Goal: Book appointment/travel/reservation

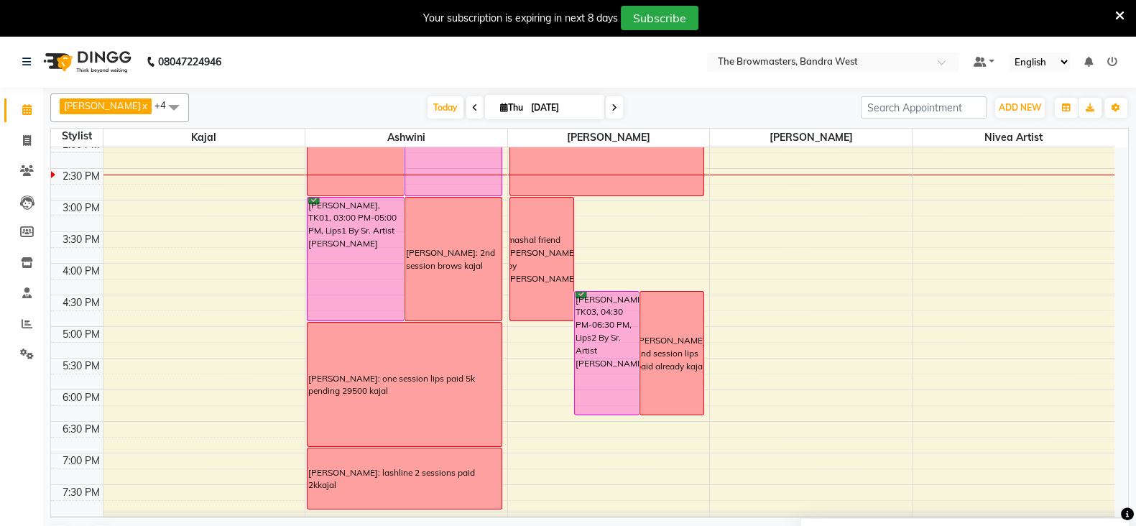
click at [500, 108] on icon at bounding box center [504, 107] width 8 height 9
select select "9"
select select "2025"
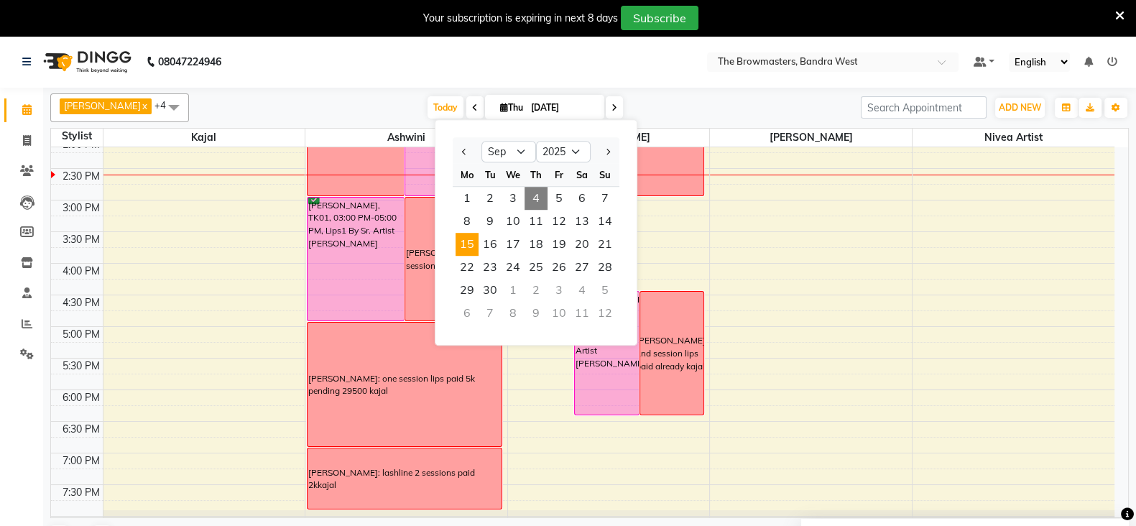
click at [475, 240] on span "15" at bounding box center [467, 244] width 23 height 23
type input "[DATE]"
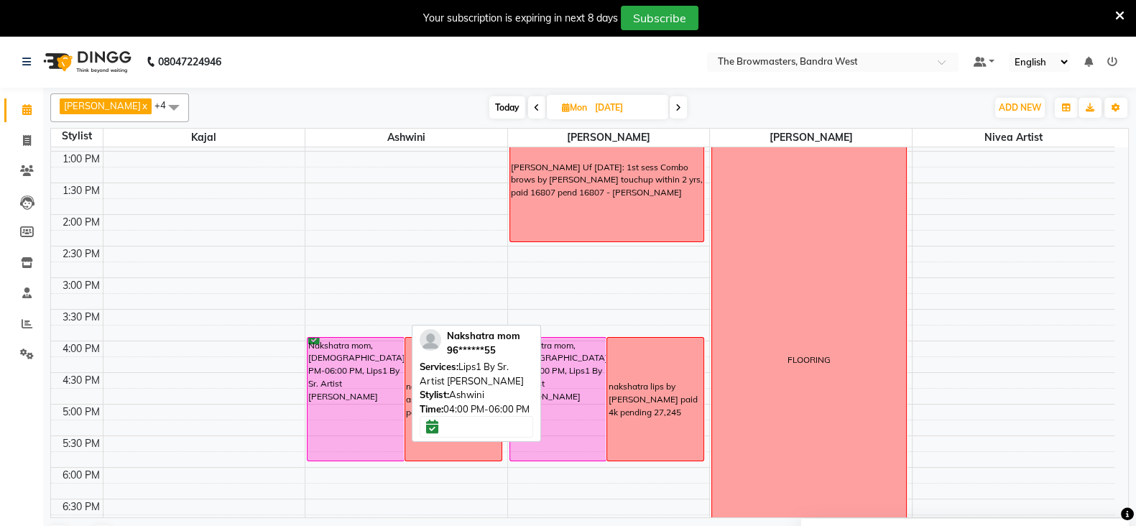
scroll to position [310, 0]
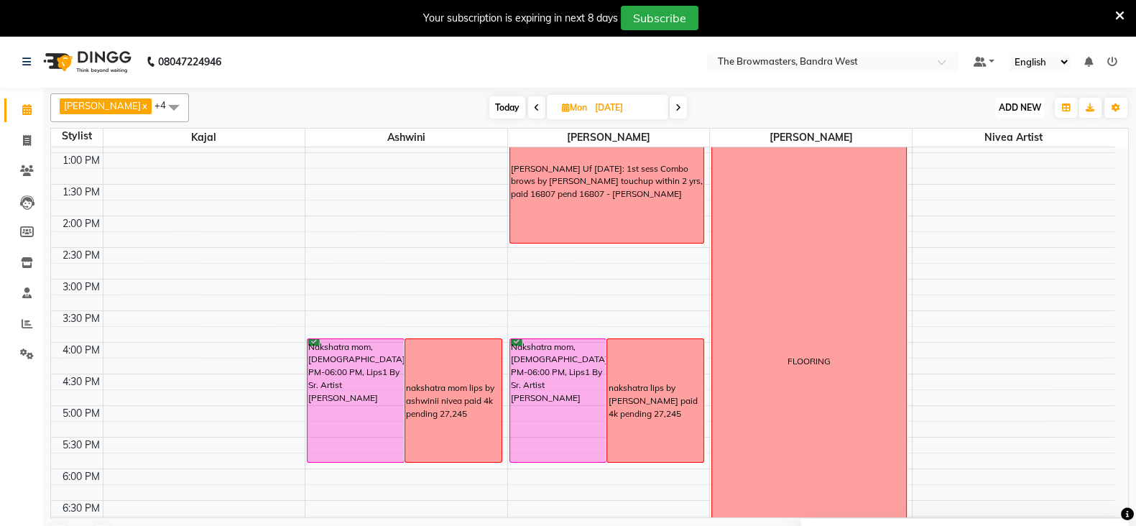
click at [1022, 103] on span "ADD NEW" at bounding box center [1020, 107] width 42 height 11
click at [990, 131] on button "Add Appointment" at bounding box center [987, 135] width 114 height 19
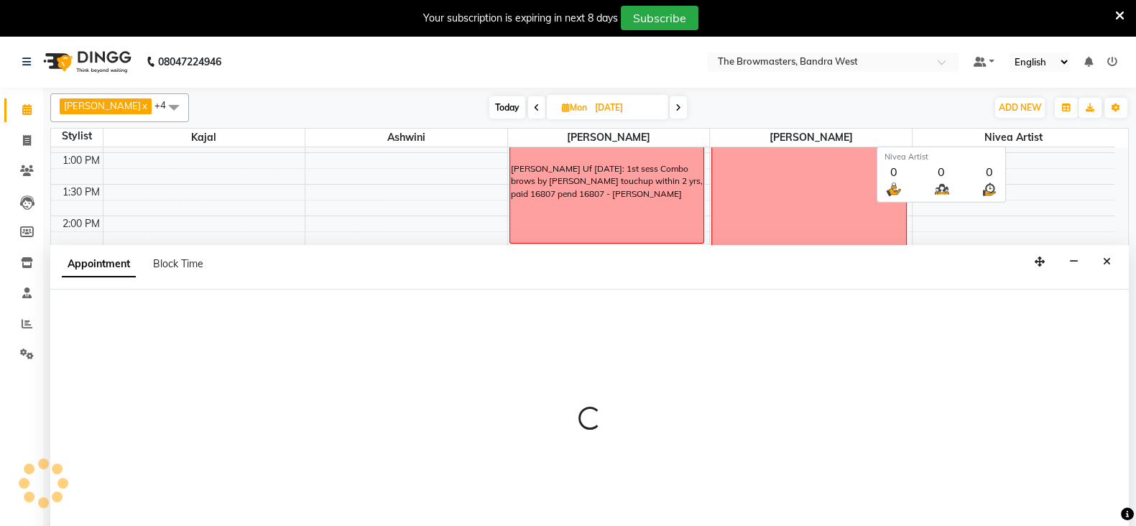
scroll to position [35, 0]
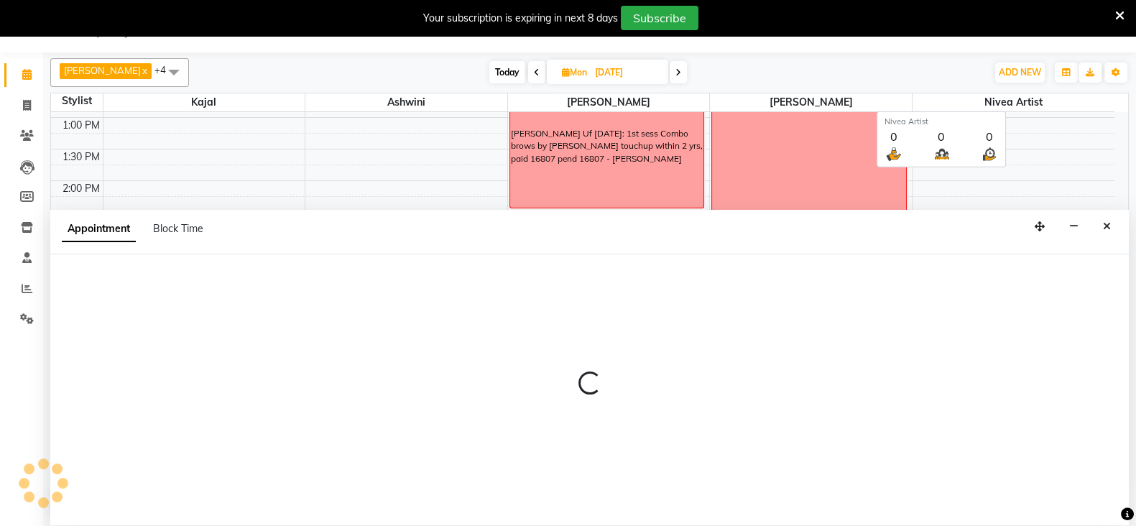
select select "tentative"
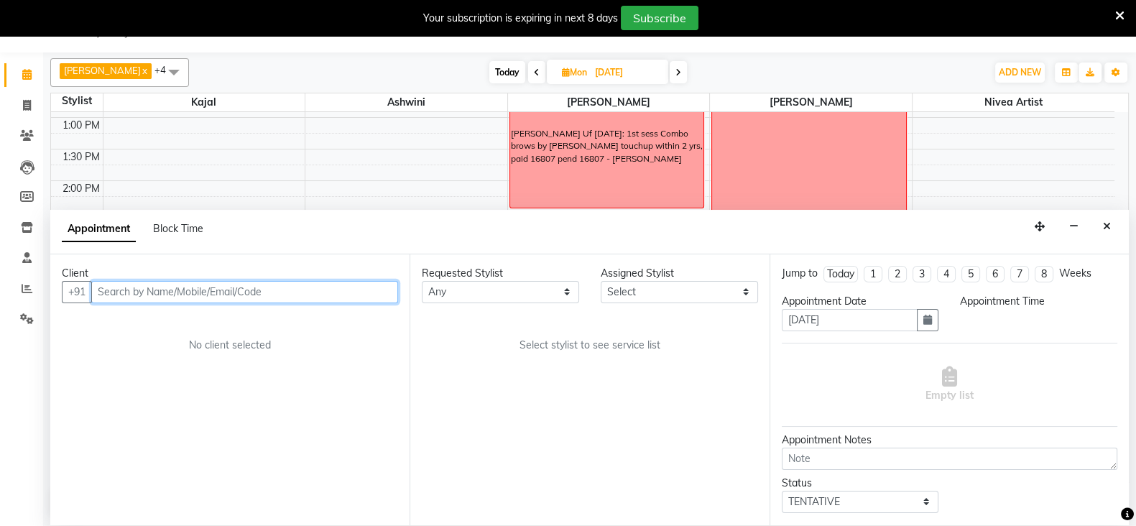
select select "540"
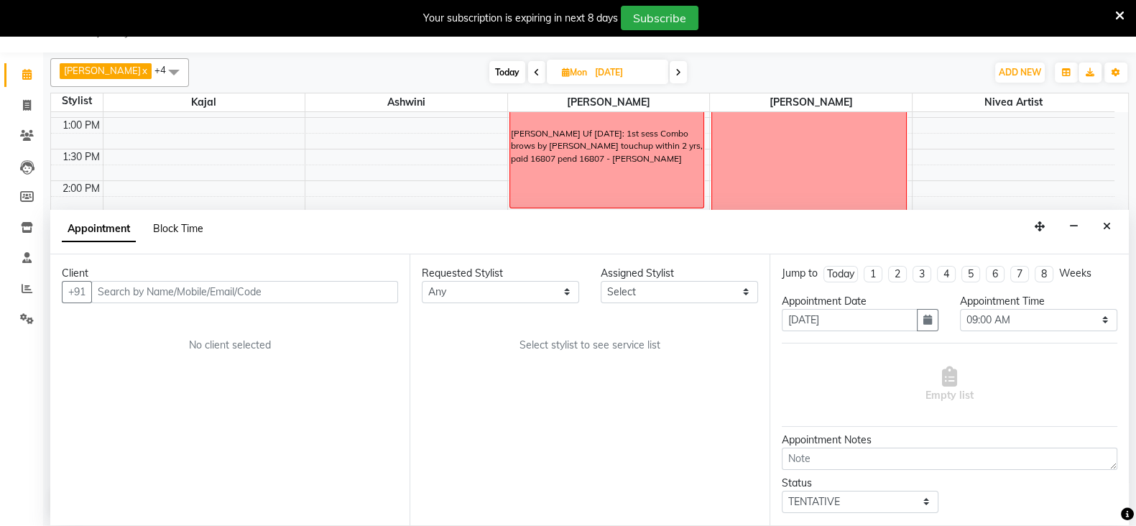
click at [195, 222] on span "Block Time" at bounding box center [178, 228] width 50 height 13
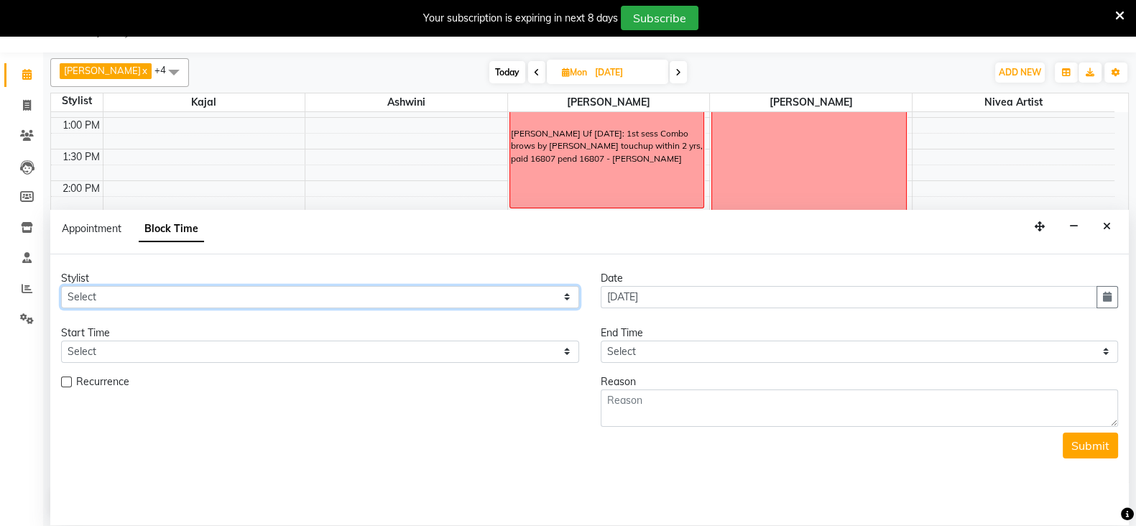
click at [96, 290] on select "Select Ashmeey Singghai Ashwini [PERSON_NAME] Jyoti Kajal [PERSON_NAME] [PERSON…" at bounding box center [320, 297] width 518 height 22
select select "64306"
click at [61, 286] on select "Select Ashmeey Singghai Ashwini [PERSON_NAME] Jyoti Kajal [PERSON_NAME] [PERSON…" at bounding box center [320, 297] width 518 height 22
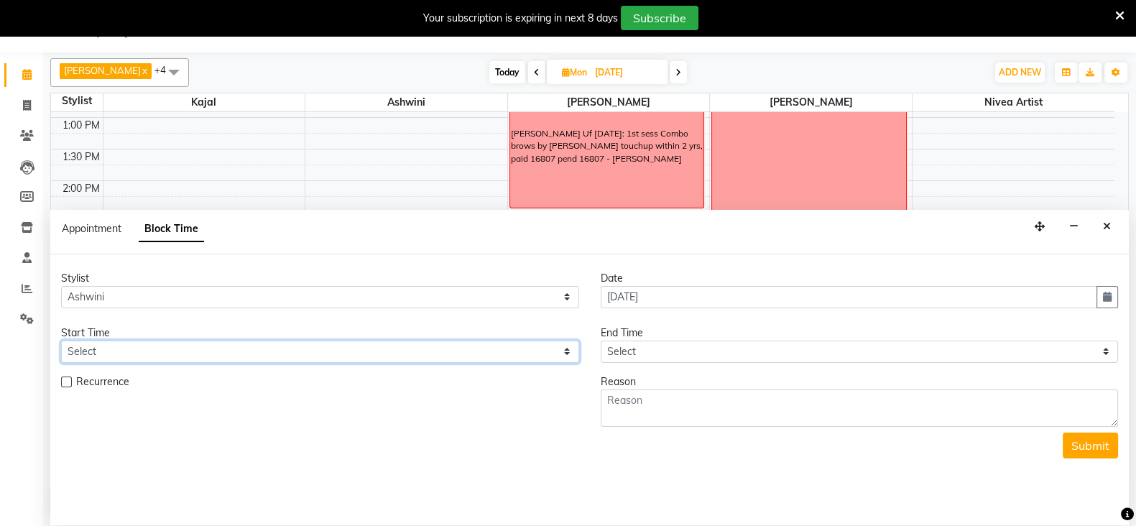
click at [76, 361] on select "Select" at bounding box center [320, 352] width 518 height 22
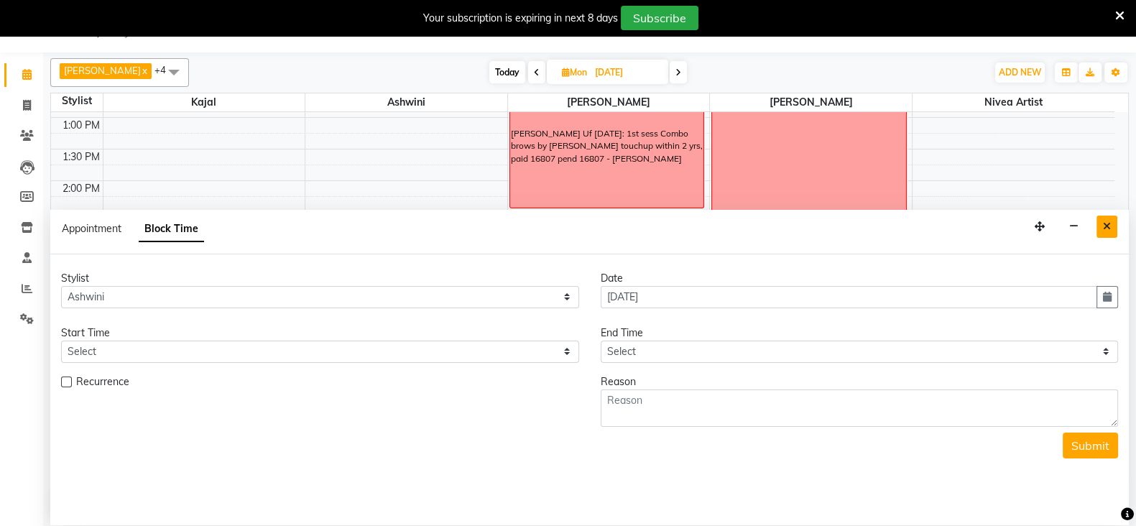
click at [1114, 226] on button "Close" at bounding box center [1106, 227] width 21 height 22
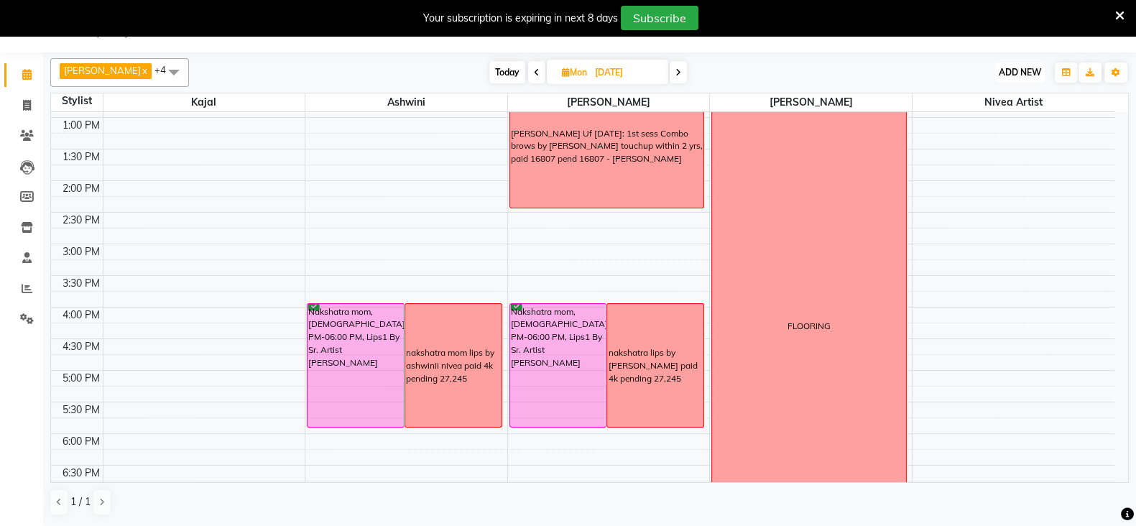
click at [1031, 67] on span "ADD NEW" at bounding box center [1020, 72] width 42 height 11
click at [983, 91] on button "Add Appointment" at bounding box center [987, 100] width 114 height 19
select select "tentative"
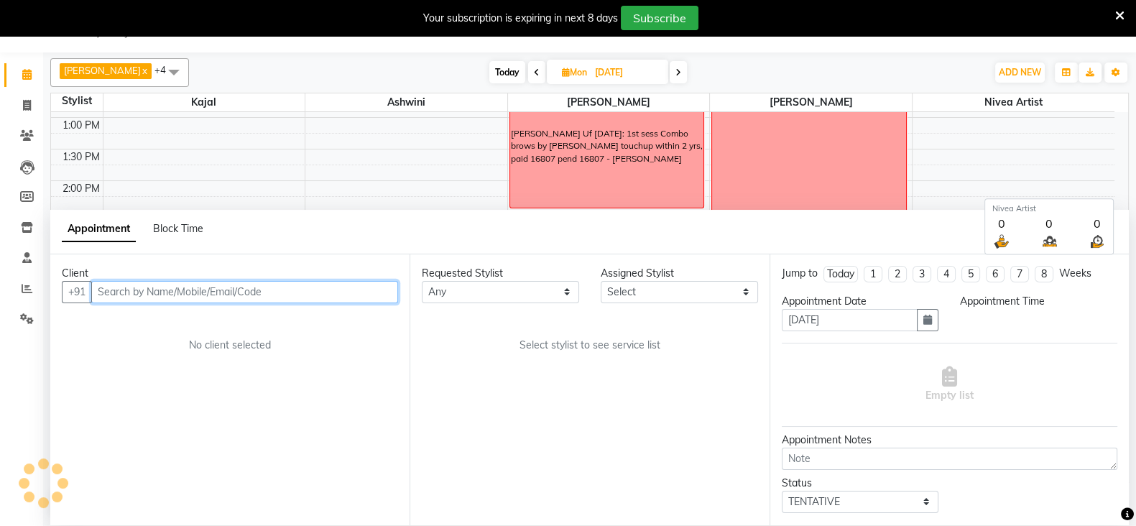
select select "540"
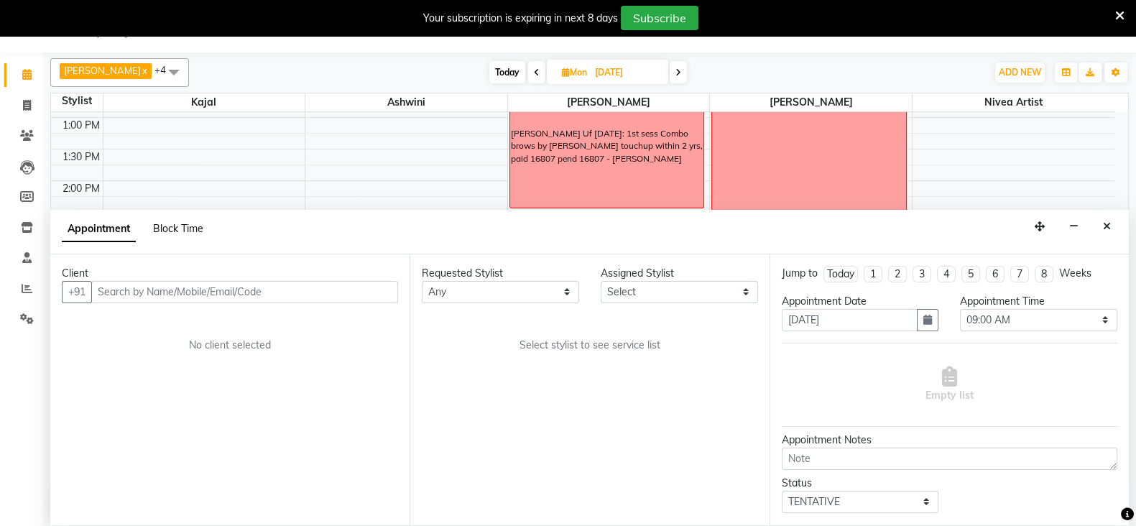
click at [176, 222] on span "Block Time" at bounding box center [178, 228] width 50 height 13
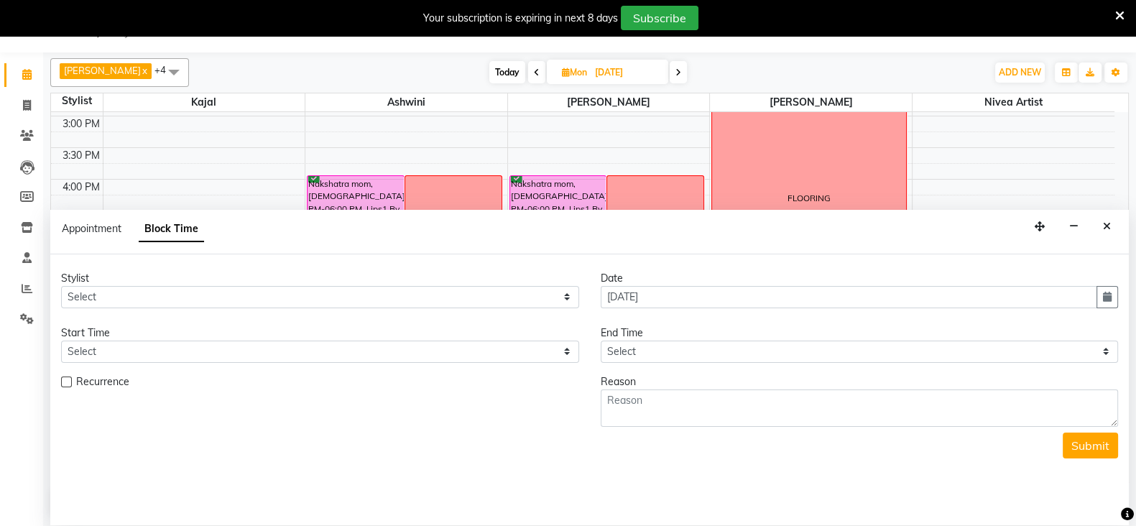
scroll to position [439, 0]
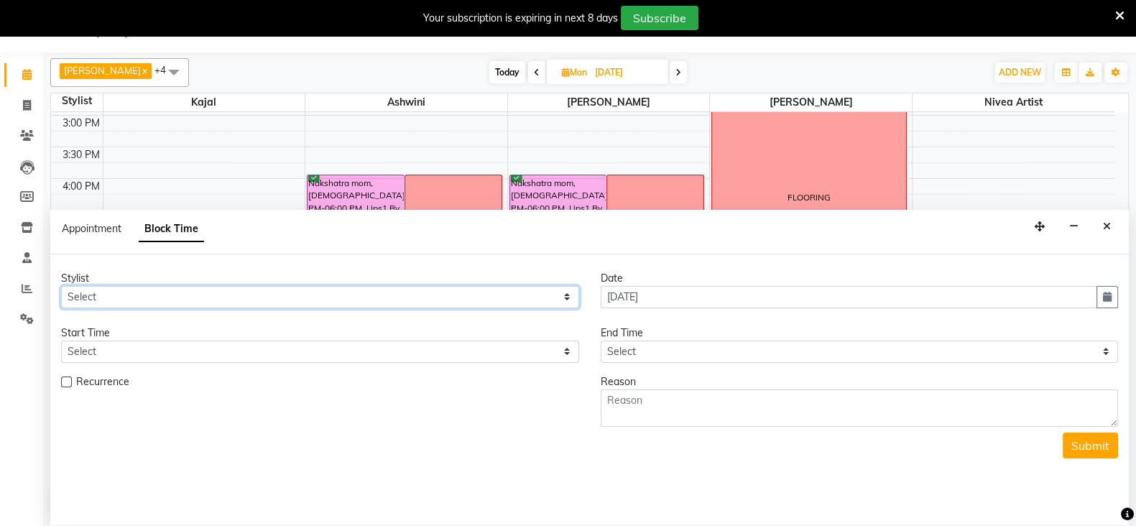
click at [110, 295] on select "Select Ashmeey Singghai Ashwini [PERSON_NAME] Jyoti Kajal [PERSON_NAME] [PERSON…" at bounding box center [320, 297] width 518 height 22
select select "64306"
click at [61, 286] on select "Select Ashmeey Singghai Ashwini [PERSON_NAME] Jyoti Kajal [PERSON_NAME] [PERSON…" at bounding box center [320, 297] width 518 height 22
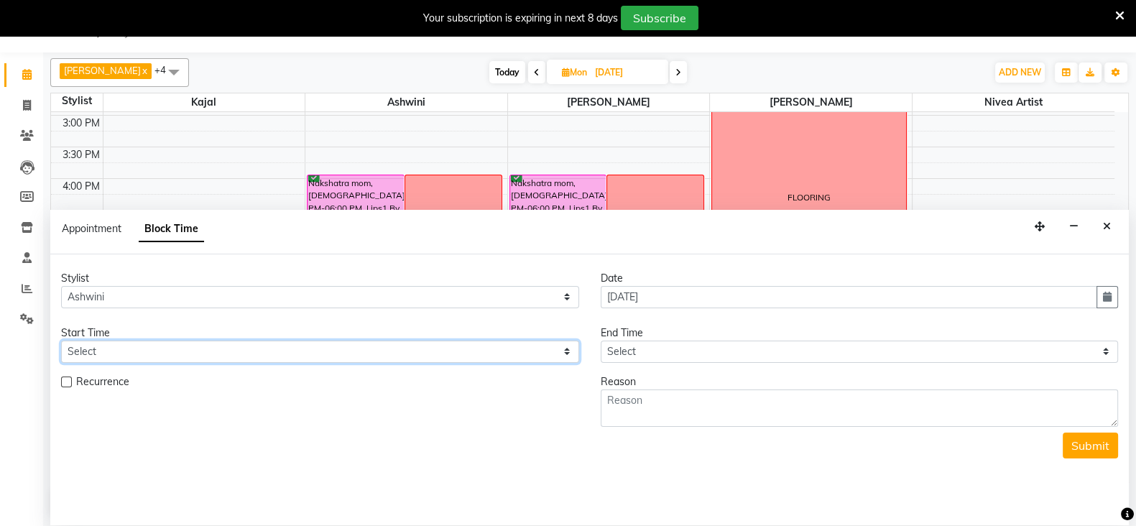
click at [100, 350] on select "Select 09:00 AM 09:15 AM 09:30 AM 09:45 AM 10:00 AM 10:15 AM 10:30 AM 10:45 AM …" at bounding box center [320, 352] width 518 height 22
select select "870"
click at [61, 341] on select "Select 09:00 AM 09:15 AM 09:30 AM 09:45 AM 10:00 AM 10:15 AM 10:30 AM 10:45 AM …" at bounding box center [320, 352] width 518 height 22
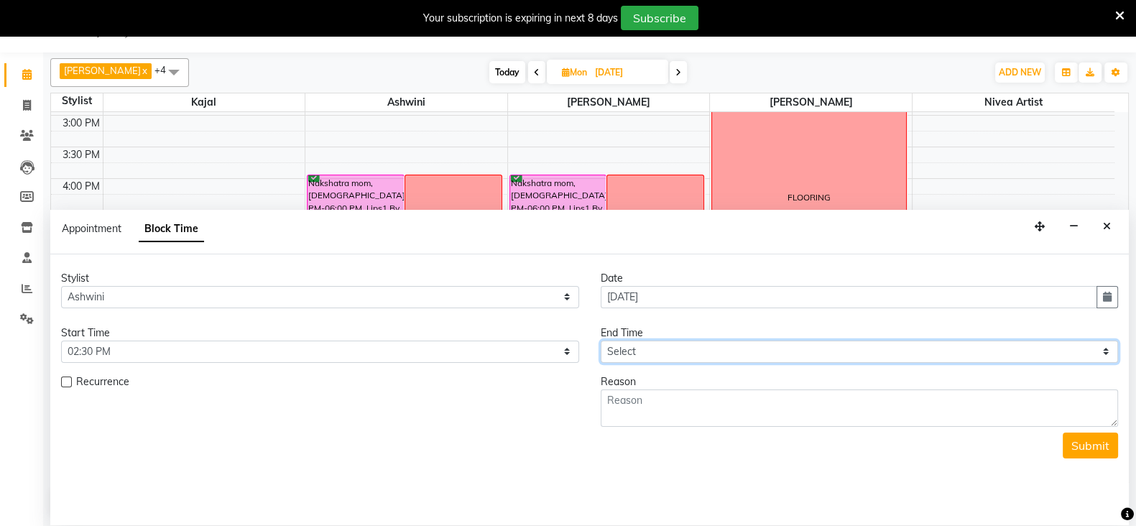
click at [620, 343] on select "Select 09:00 AM 09:15 AM 09:30 AM 09:45 AM 10:00 AM 10:15 AM 10:30 AM 10:45 AM …" at bounding box center [860, 352] width 518 height 22
select select "990"
click at [601, 341] on select "Select 09:00 AM 09:15 AM 09:30 AM 09:45 AM 10:00 AM 10:15 AM 10:30 AM 10:45 AM …" at bounding box center [860, 352] width 518 height 22
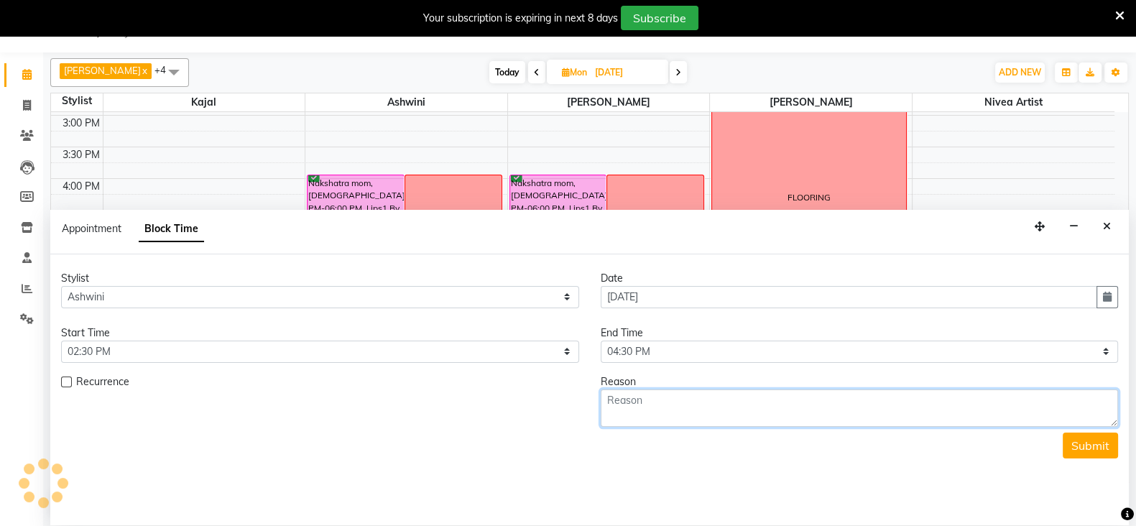
click at [639, 407] on textarea at bounding box center [860, 407] width 518 height 37
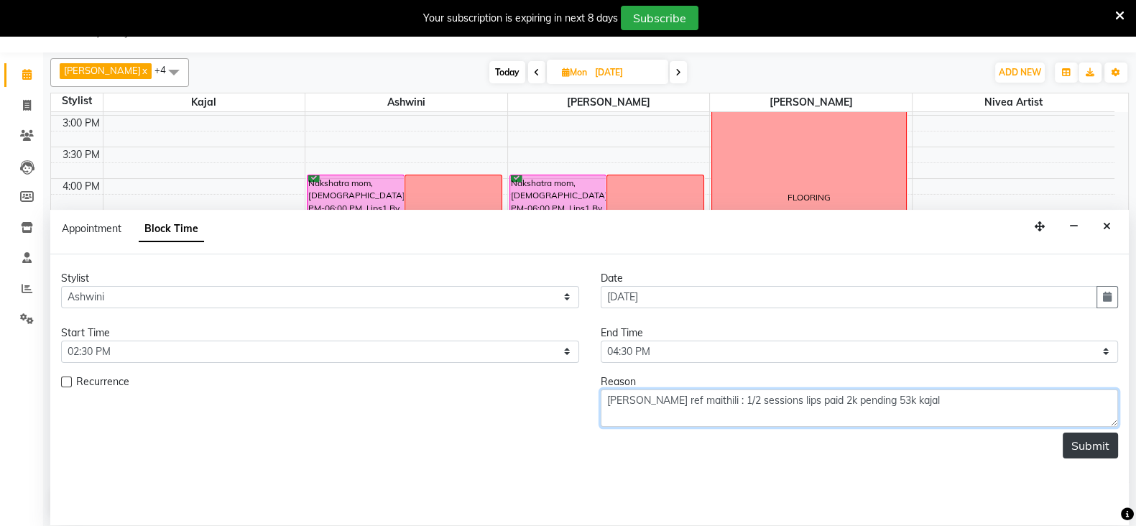
type textarea "[PERSON_NAME] ref maithili : 1/2 sessions lips paid 2k pending 53k kajal"
click at [1092, 448] on button "Submit" at bounding box center [1090, 446] width 55 height 26
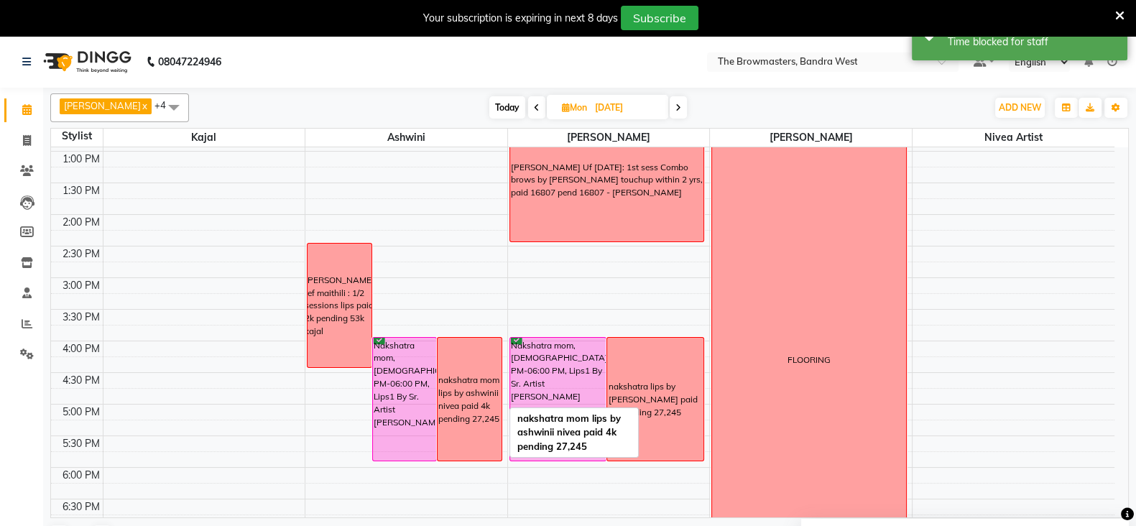
scroll to position [276, 0]
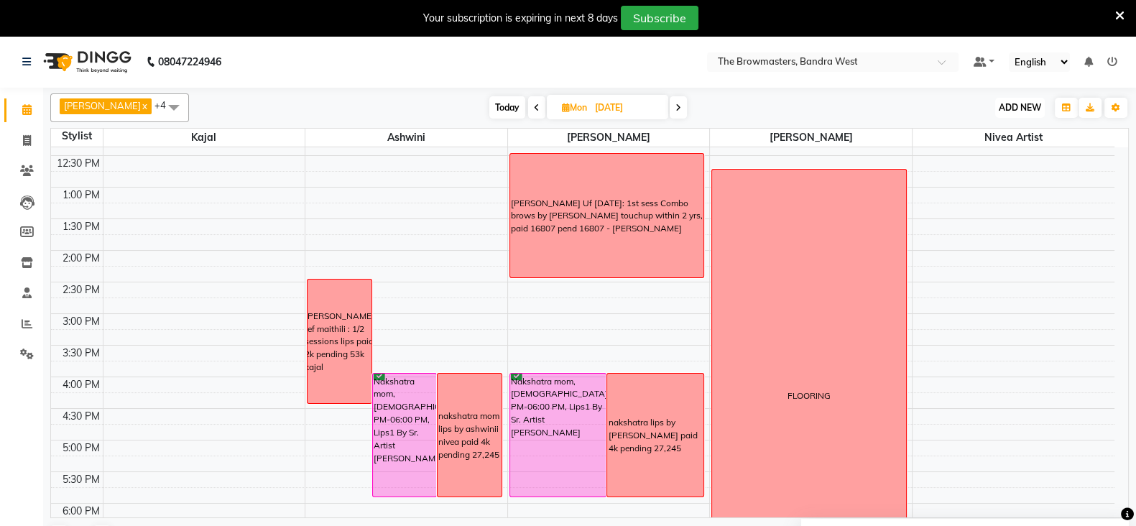
click at [1020, 103] on span "ADD NEW" at bounding box center [1020, 107] width 42 height 11
click at [1007, 129] on button "Add Appointment" at bounding box center [987, 135] width 114 height 19
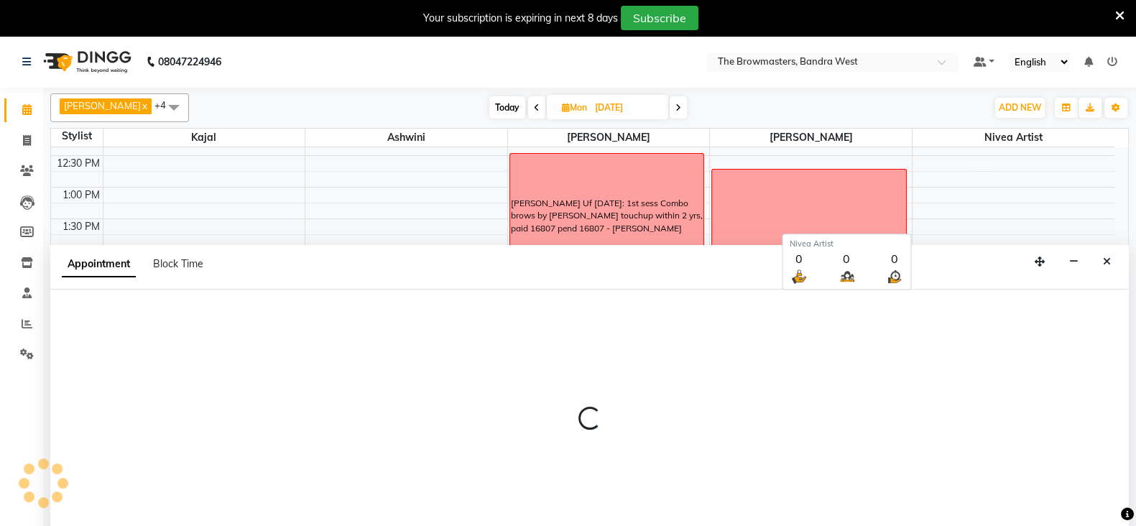
select select "540"
select select "tentative"
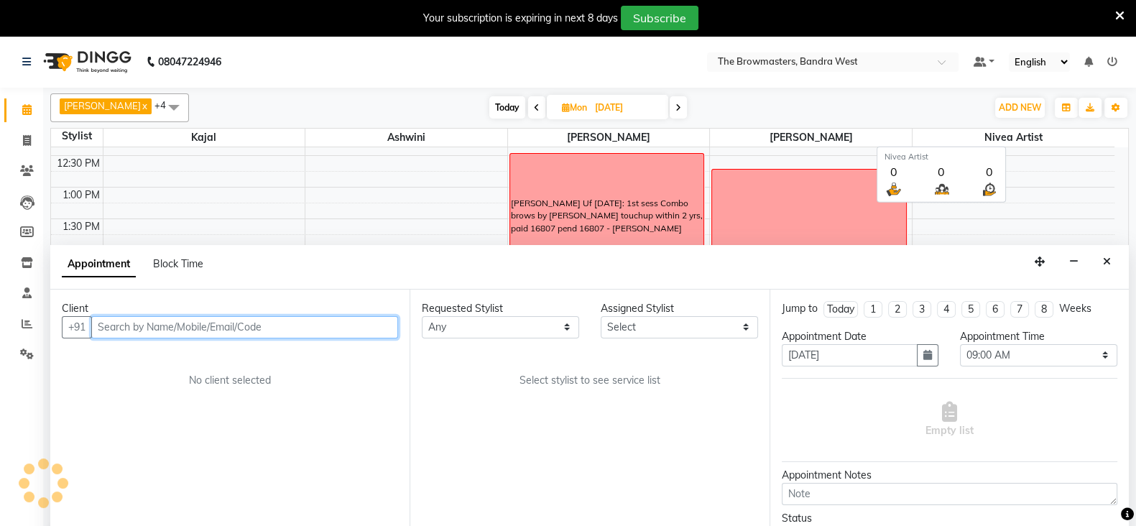
scroll to position [35, 0]
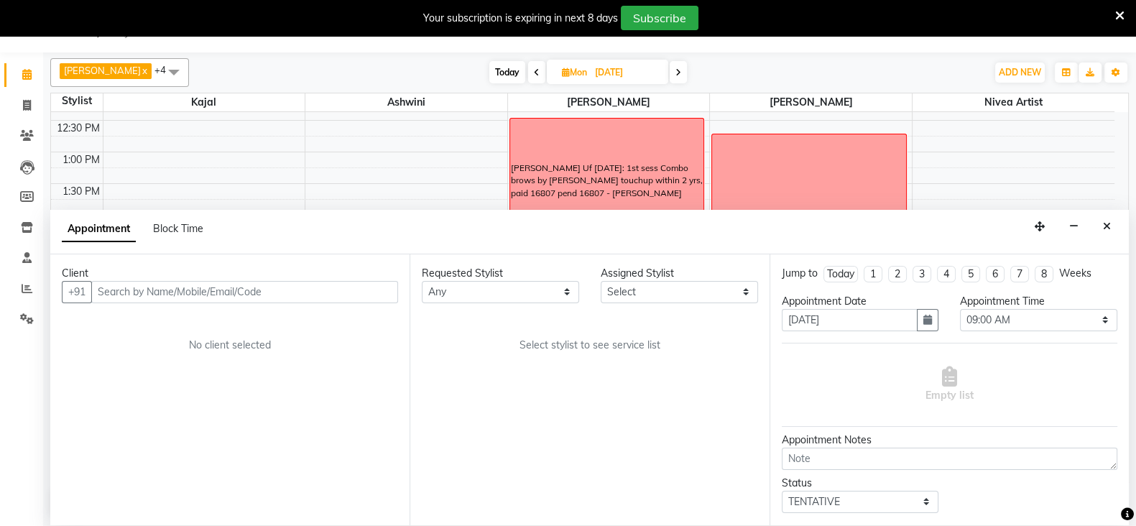
click at [170, 234] on div "Block Time" at bounding box center [178, 228] width 50 height 15
click at [180, 231] on span "Block Time" at bounding box center [178, 228] width 50 height 13
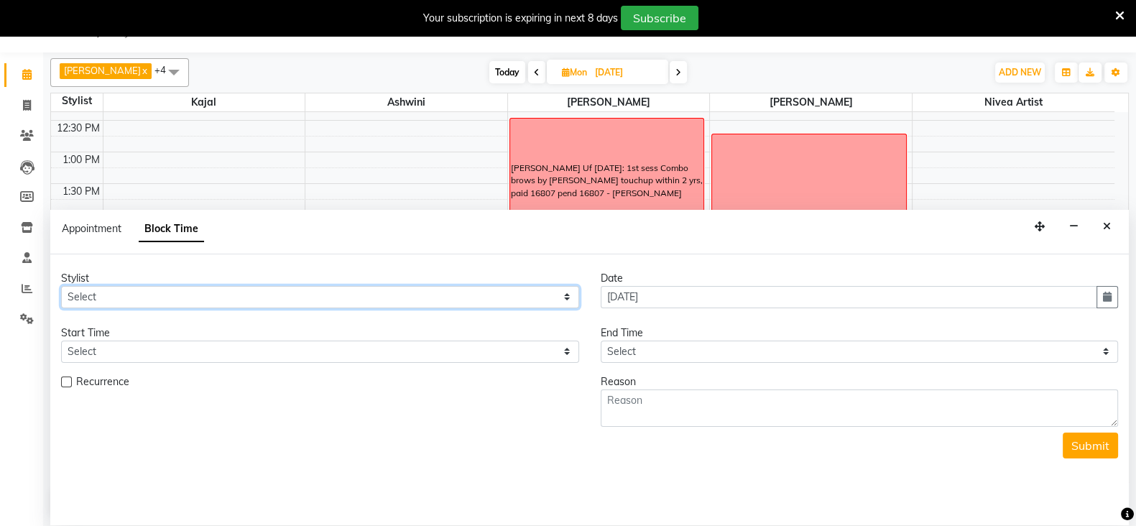
click at [121, 292] on select "Select Ashmeey Singghai Ashwini [PERSON_NAME] Jyoti Kajal [PERSON_NAME] [PERSON…" at bounding box center [320, 297] width 518 height 22
select select "64307"
click at [61, 286] on select "Select Ashmeey Singghai Ashwini [PERSON_NAME] Jyoti Kajal [PERSON_NAME] [PERSON…" at bounding box center [320, 297] width 518 height 22
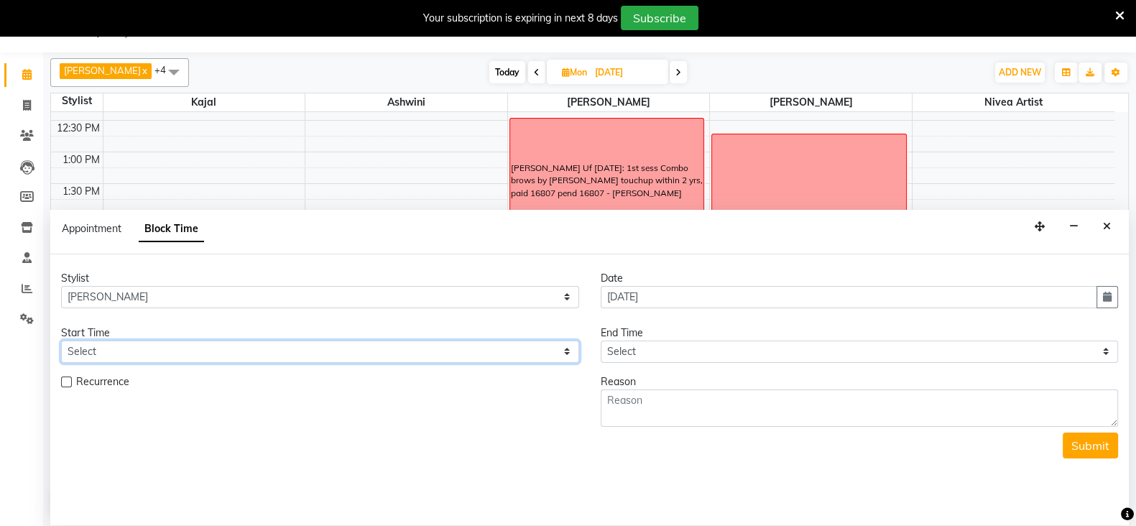
click at [125, 352] on select "Select" at bounding box center [320, 352] width 518 height 22
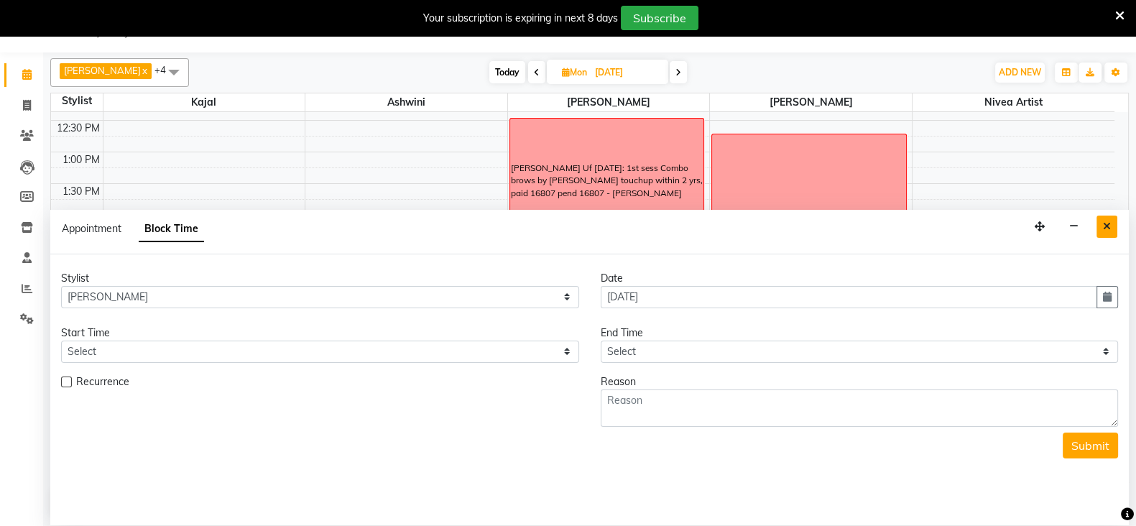
click at [1110, 225] on icon "Close" at bounding box center [1107, 226] width 8 height 10
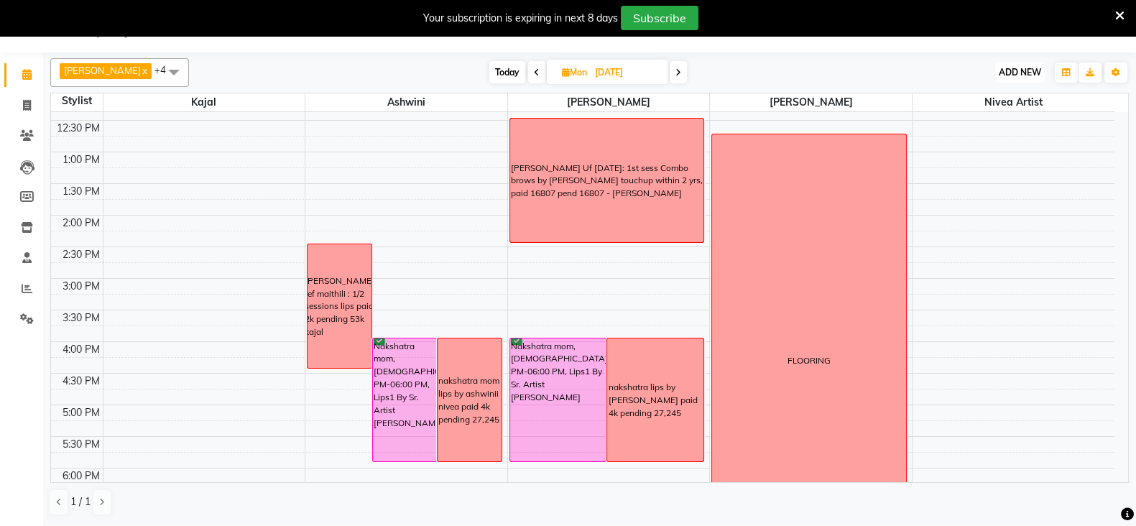
click at [1024, 68] on span "ADD NEW" at bounding box center [1020, 72] width 42 height 11
click at [992, 92] on button "Add Appointment" at bounding box center [987, 100] width 114 height 19
select select "tentative"
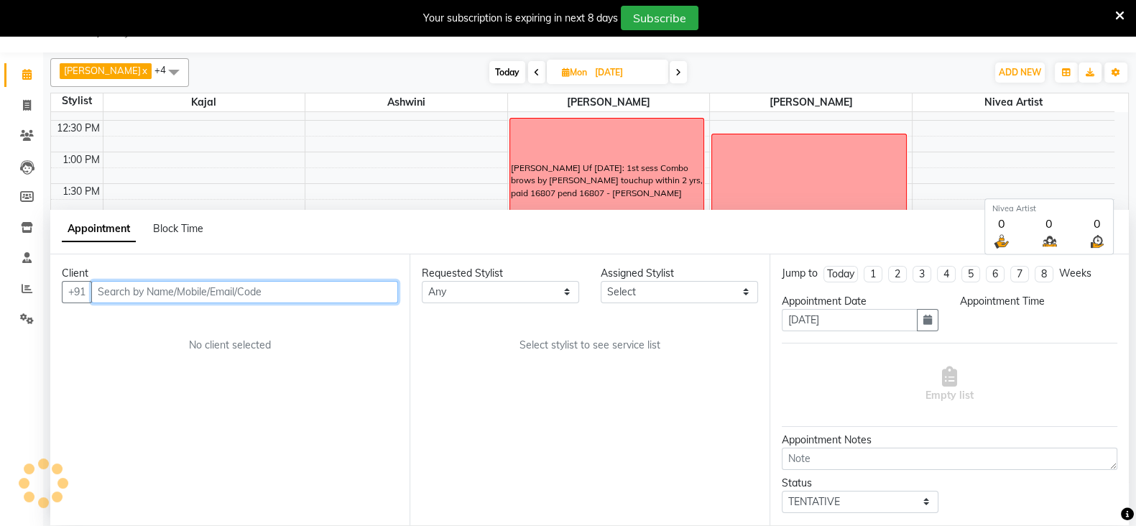
select select "540"
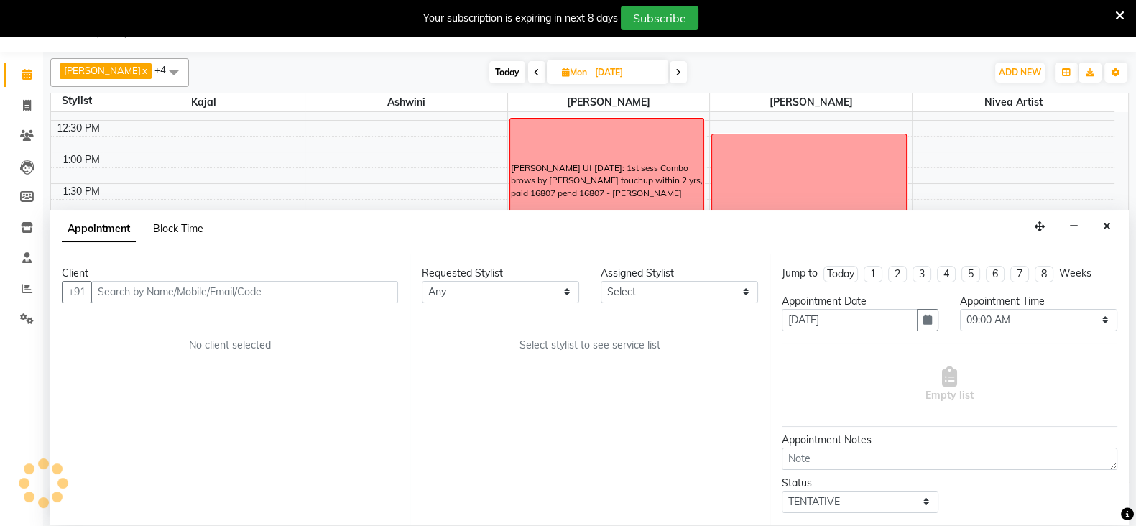
click at [180, 226] on span "Block Time" at bounding box center [178, 228] width 50 height 13
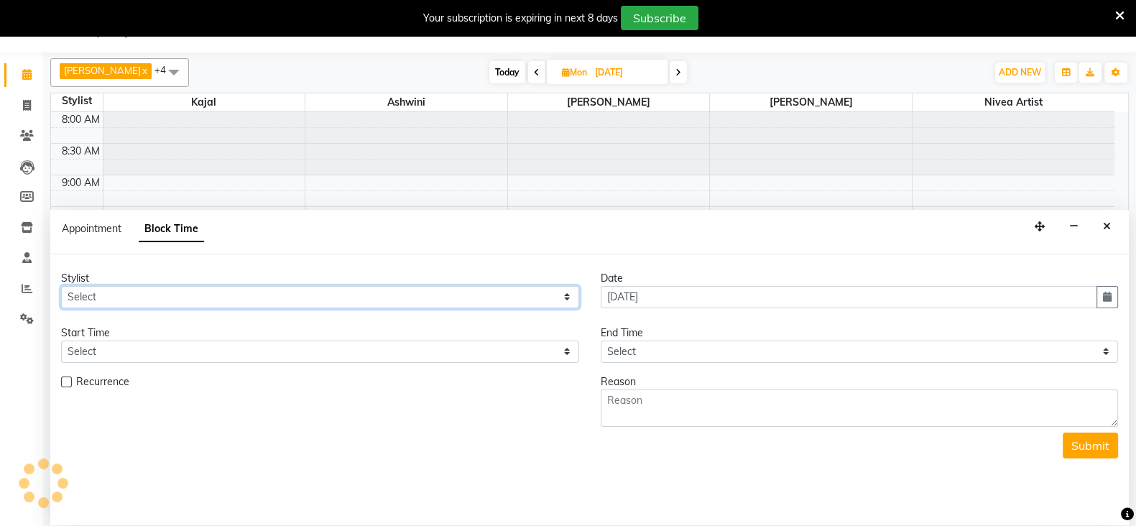
scroll to position [0, 0]
click at [122, 295] on select "Select Ashmeey Singghai Ashwini [PERSON_NAME] Jyoti Kajal [PERSON_NAME] [PERSON…" at bounding box center [320, 297] width 518 height 22
select select "64307"
click at [61, 286] on select "Select Ashmeey Singghai Ashwini [PERSON_NAME] Jyoti Kajal [PERSON_NAME] [PERSON…" at bounding box center [320, 297] width 518 height 22
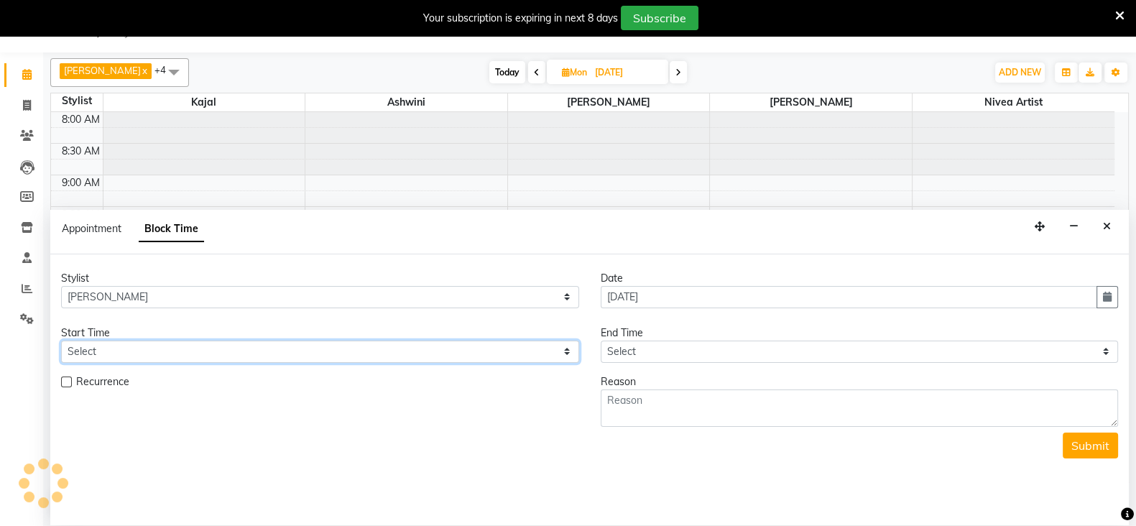
click at [117, 346] on select "Select 09:00 AM 09:15 AM 09:30 AM 09:45 AM 10:00 AM 10:15 AM 10:30 AM 10:45 AM …" at bounding box center [320, 352] width 518 height 22
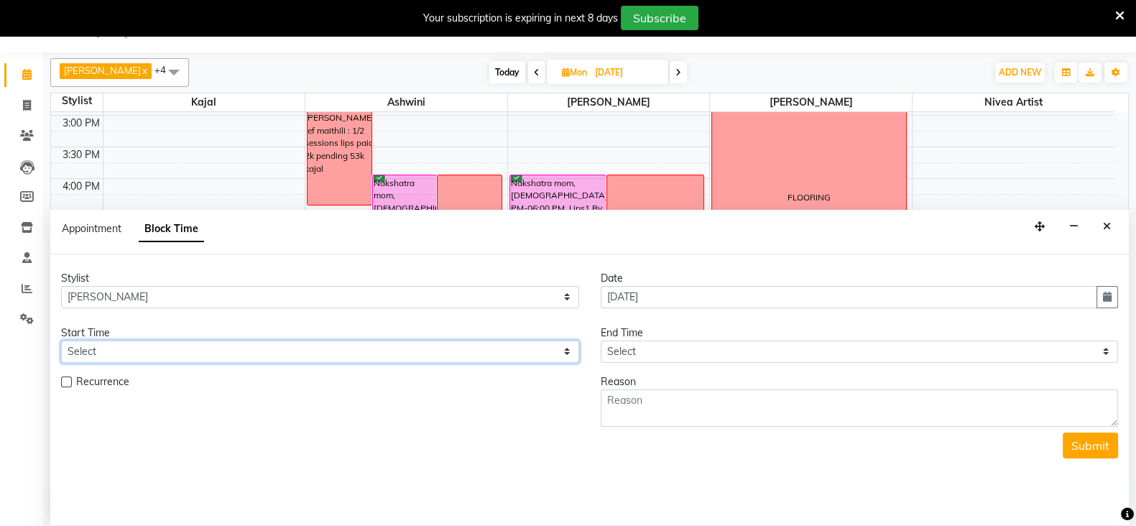
select select "870"
click at [61, 341] on select "Select 09:00 AM 09:15 AM 09:30 AM 09:45 AM 10:00 AM 10:15 AM 10:30 AM 10:45 AM …" at bounding box center [320, 352] width 518 height 22
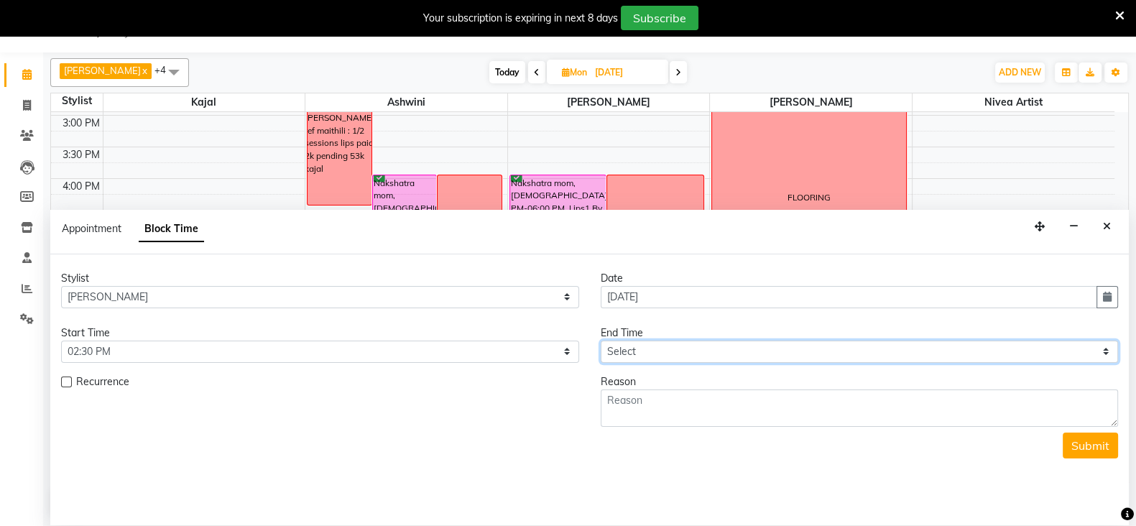
click at [615, 355] on select "Select 09:00 AM 09:15 AM 09:30 AM 09:45 AM 10:00 AM 10:15 AM 10:30 AM 10:45 AM …" at bounding box center [860, 352] width 518 height 22
select select "990"
click at [601, 341] on select "Select 09:00 AM 09:15 AM 09:30 AM 09:45 AM 10:00 AM 10:15 AM 10:30 AM 10:45 AM …" at bounding box center [860, 352] width 518 height 22
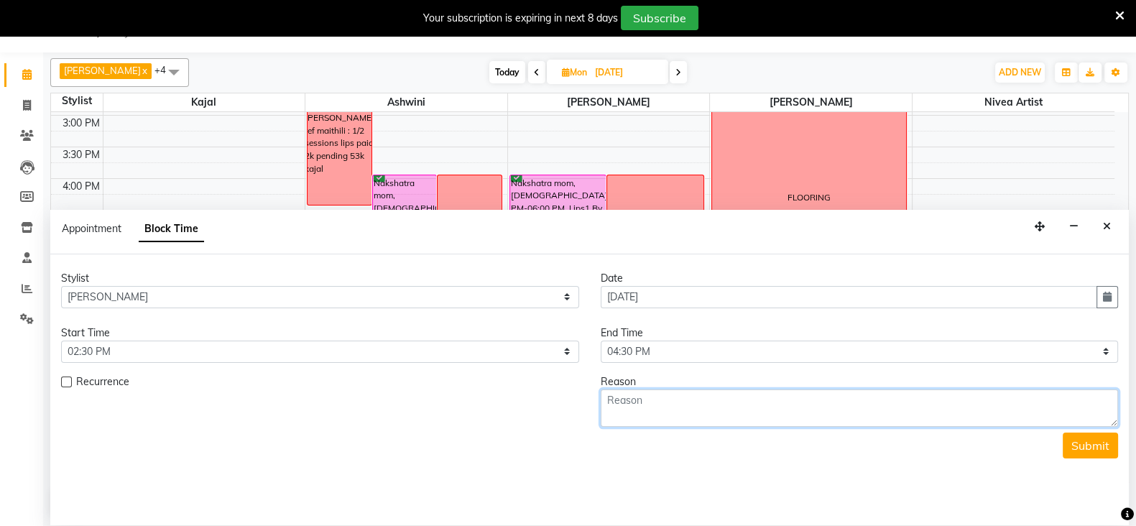
click at [649, 395] on textarea at bounding box center [860, 407] width 518 height 37
type textarea "maithili: nano brows paid 2k pending 55849 kajal"
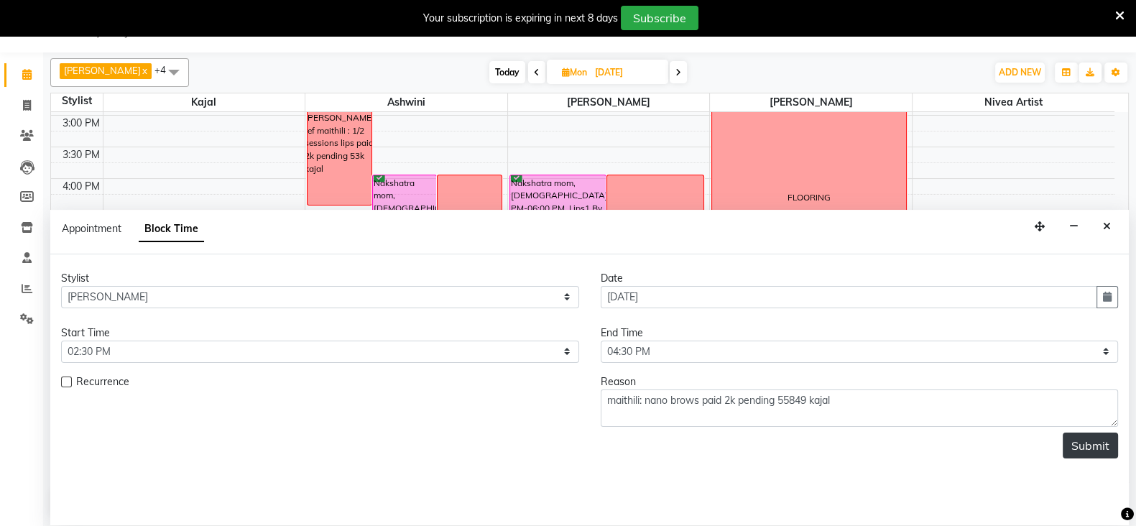
click at [1094, 433] on button "Submit" at bounding box center [1090, 446] width 55 height 26
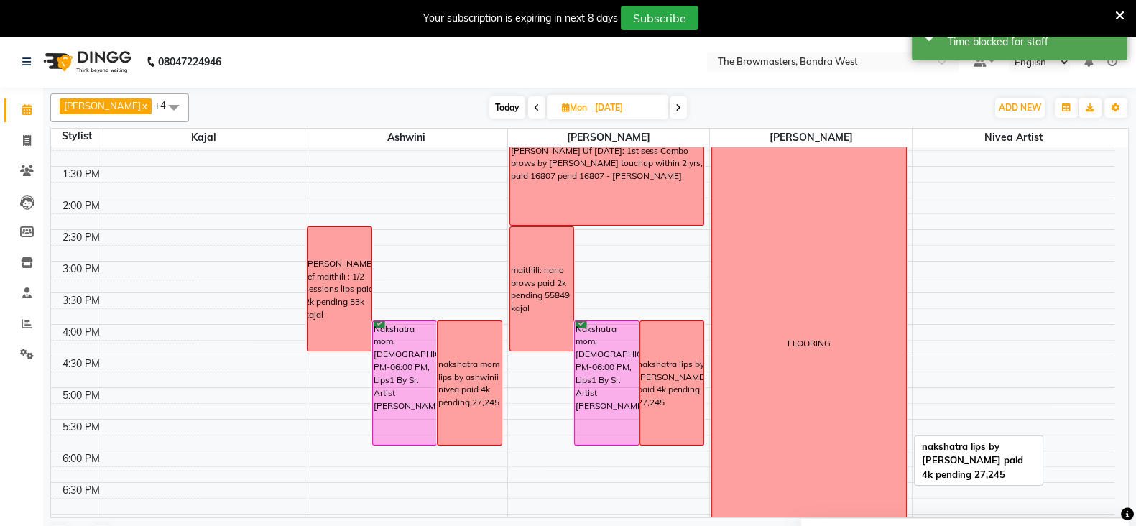
scroll to position [328, 0]
